Goal: Task Accomplishment & Management: Use online tool/utility

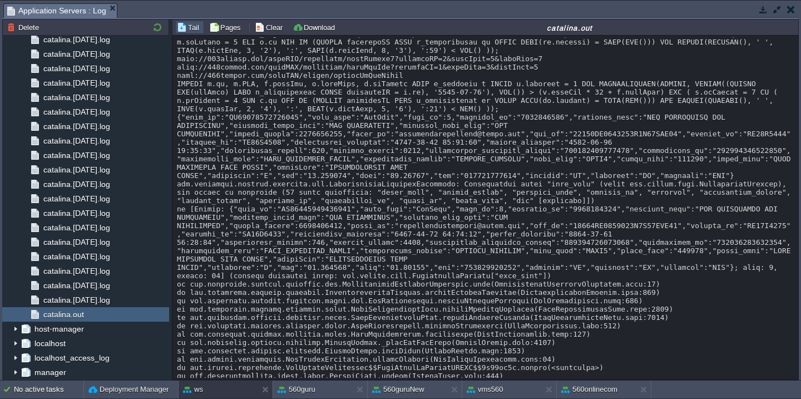
scroll to position [5012, 0]
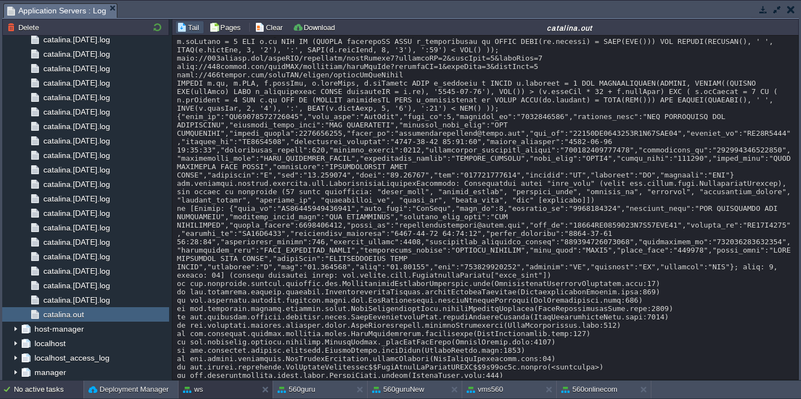
click at [29, 394] on div "No active tasks" at bounding box center [48, 389] width 69 height 18
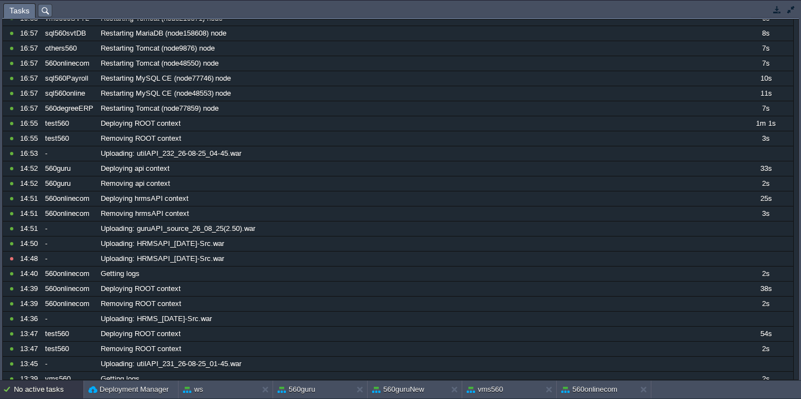
scroll to position [0, 0]
